Goal: Task Accomplishment & Management: Use online tool/utility

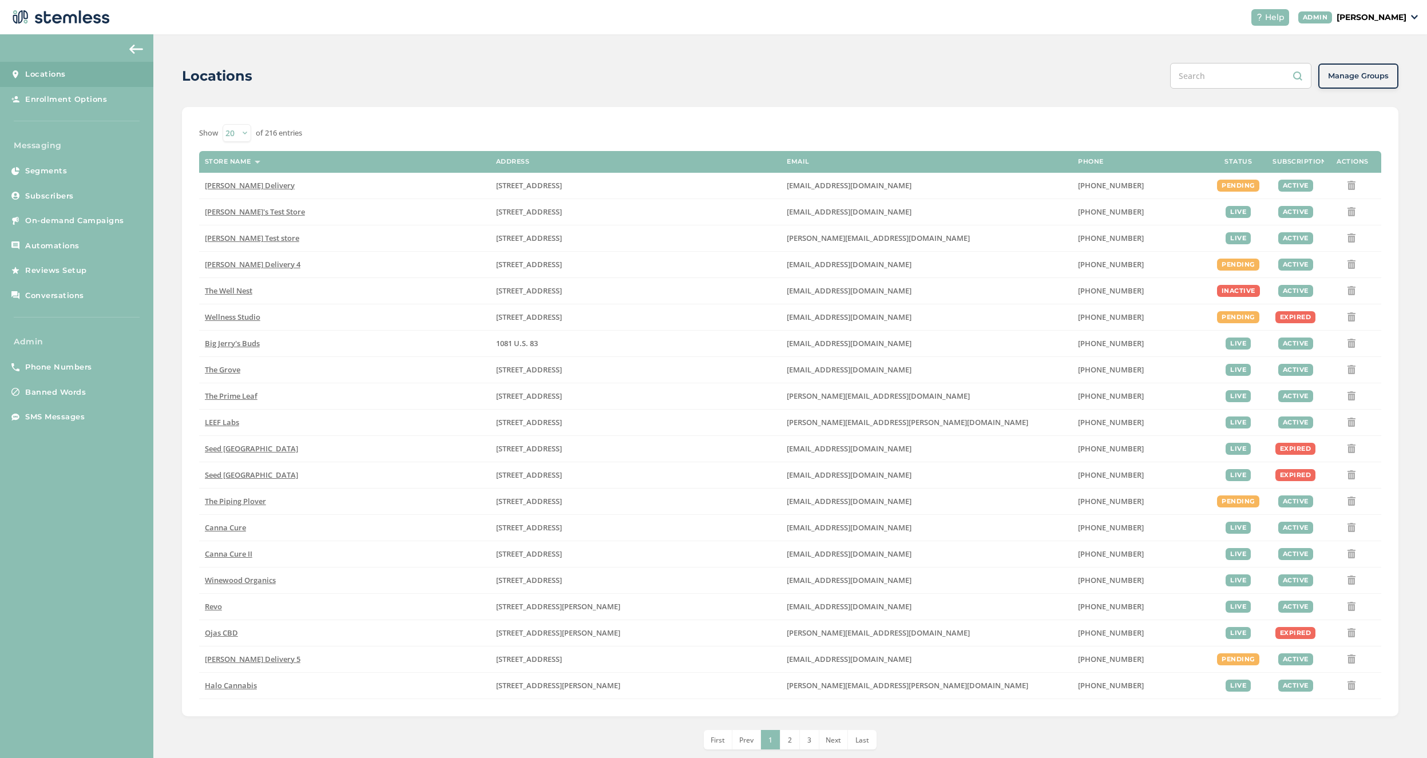
click at [1378, 19] on p "[PERSON_NAME]" at bounding box center [1372, 17] width 70 height 12
click at [1366, 82] on span "Impersonate" at bounding box center [1378, 82] width 56 height 11
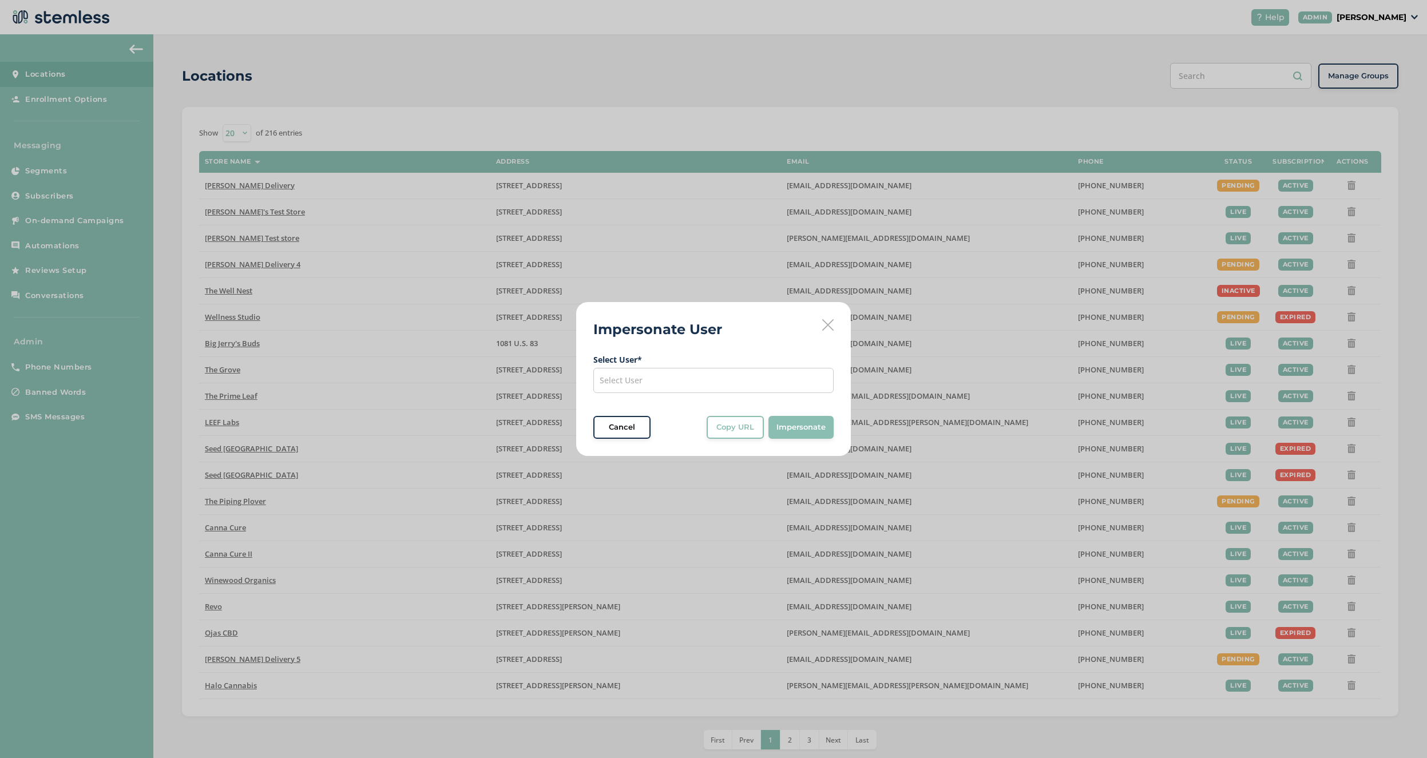
click at [697, 384] on div "Select User" at bounding box center [714, 380] width 240 height 25
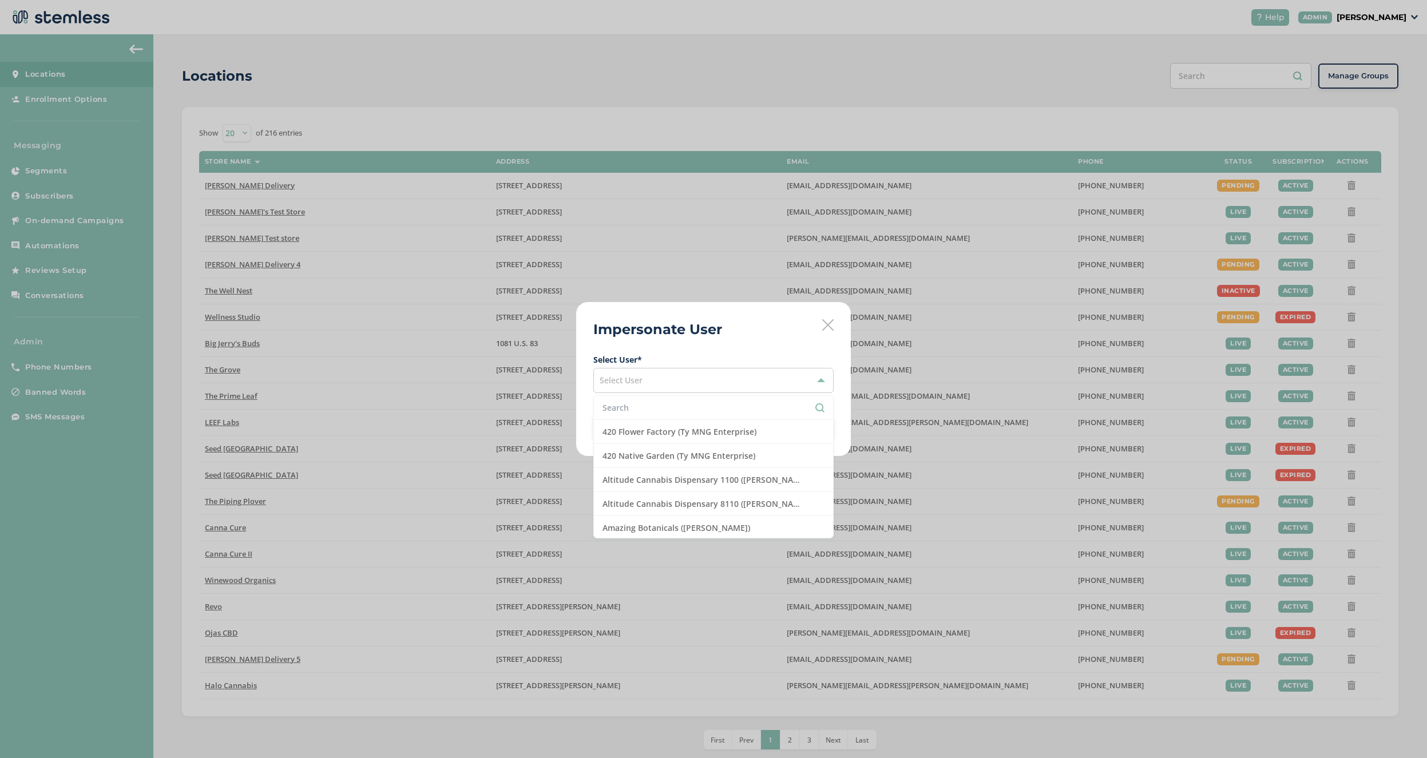
click at [674, 405] on input "text" at bounding box center [714, 408] width 222 height 12
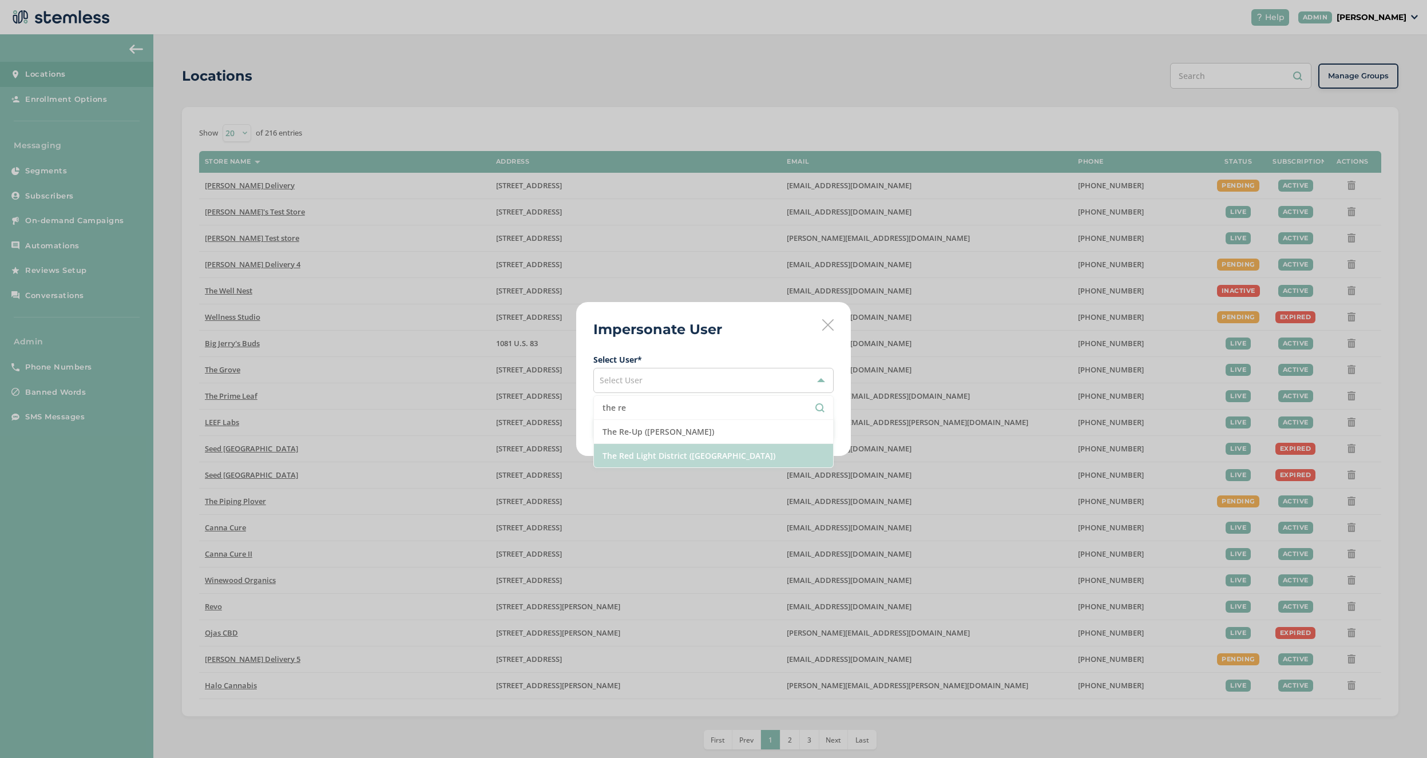
type input "the re"
click at [681, 450] on li "The Red Light District ([GEOGRAPHIC_DATA])" at bounding box center [713, 455] width 239 height 23
click at [806, 433] on span "Impersonate" at bounding box center [801, 427] width 49 height 11
